Goal: Task Accomplishment & Management: Complete application form

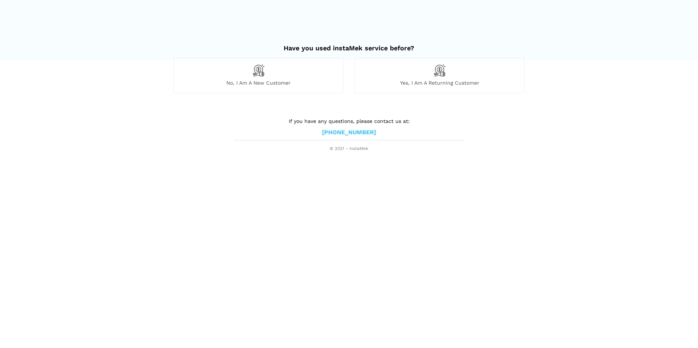
click at [256, 72] on img at bounding box center [258, 70] width 12 height 12
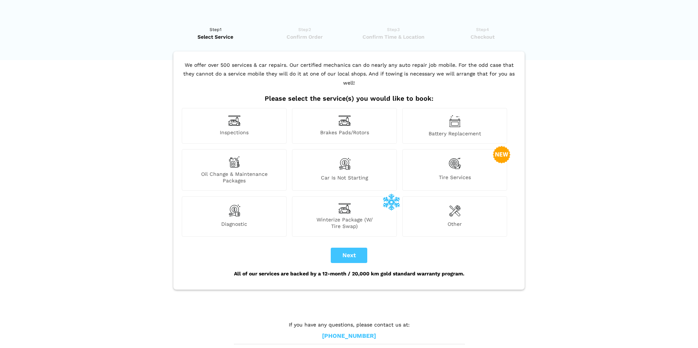
click at [454, 156] on img at bounding box center [455, 163] width 12 height 15
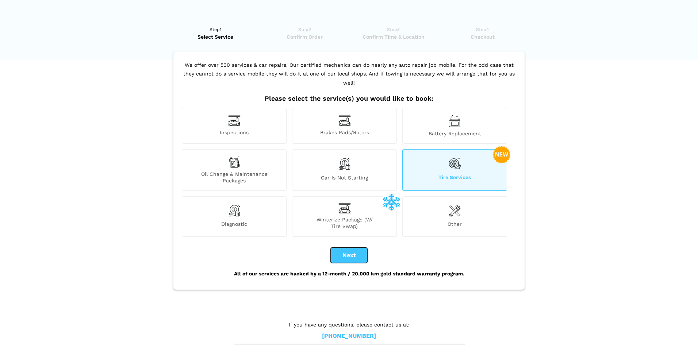
click at [350, 248] on button "Next" at bounding box center [349, 255] width 36 height 15
checkbox input "true"
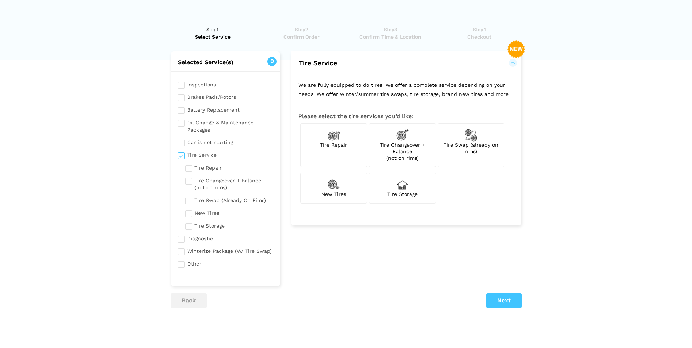
click at [471, 141] on img at bounding box center [471, 135] width 12 height 12
checkbox input "true"
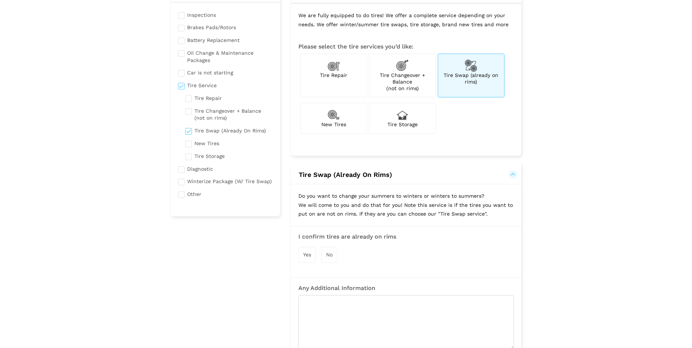
scroll to position [73, 0]
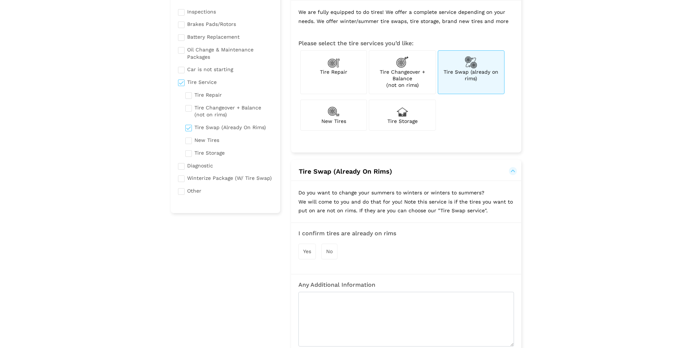
click at [309, 251] on span "Yes" at bounding box center [307, 252] width 8 height 6
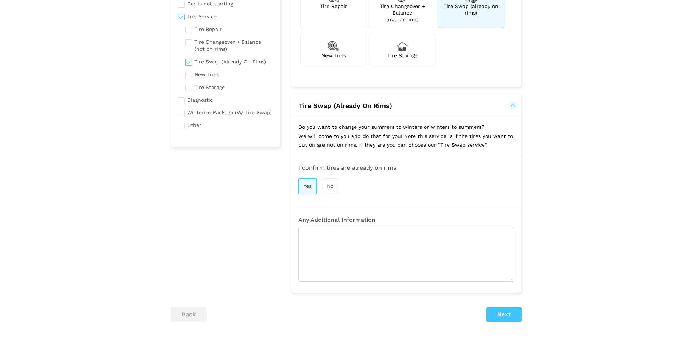
scroll to position [182, 0]
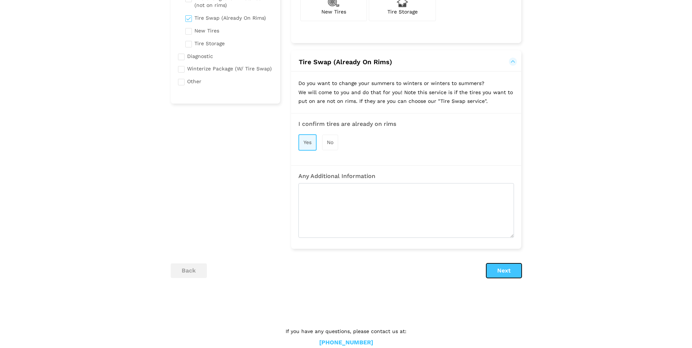
click at [508, 268] on button "Next" at bounding box center [504, 271] width 35 height 15
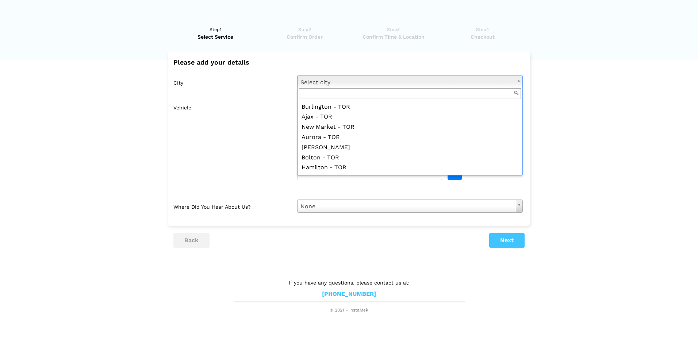
scroll to position [1012, 0]
